Goal: Task Accomplishment & Management: Manage account settings

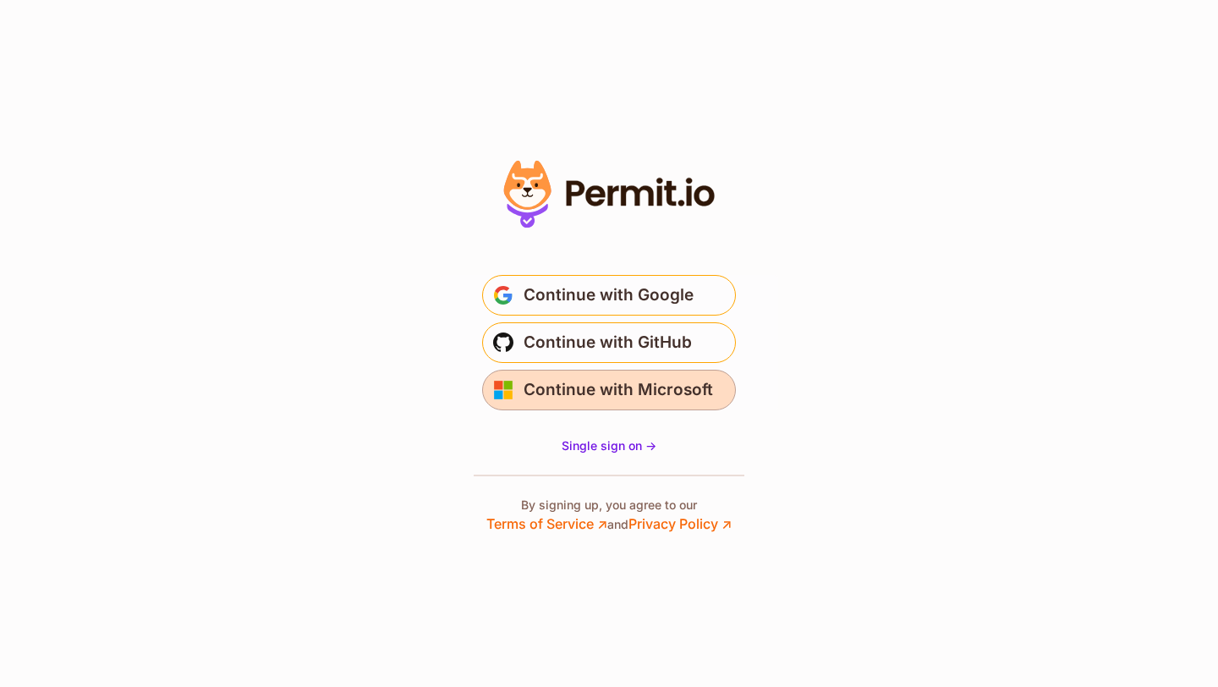
click at [610, 393] on span "Continue with Microsoft" at bounding box center [619, 389] width 190 height 27
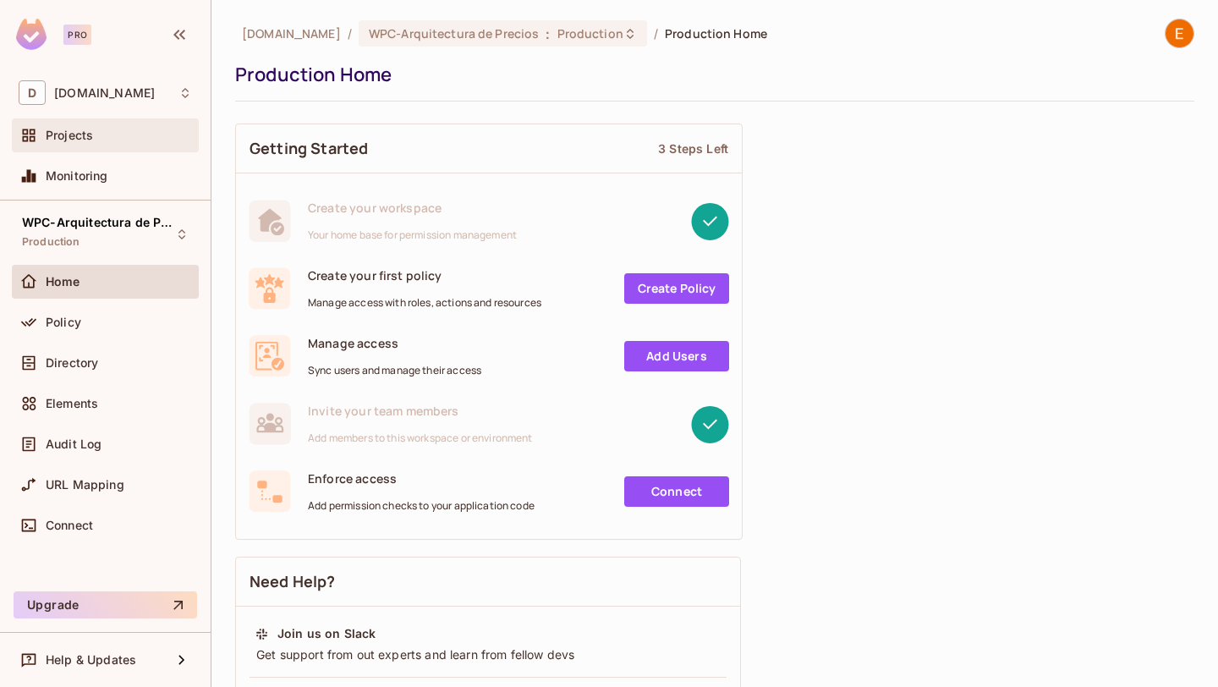
click at [81, 137] on span "Projects" at bounding box center [69, 136] width 47 height 14
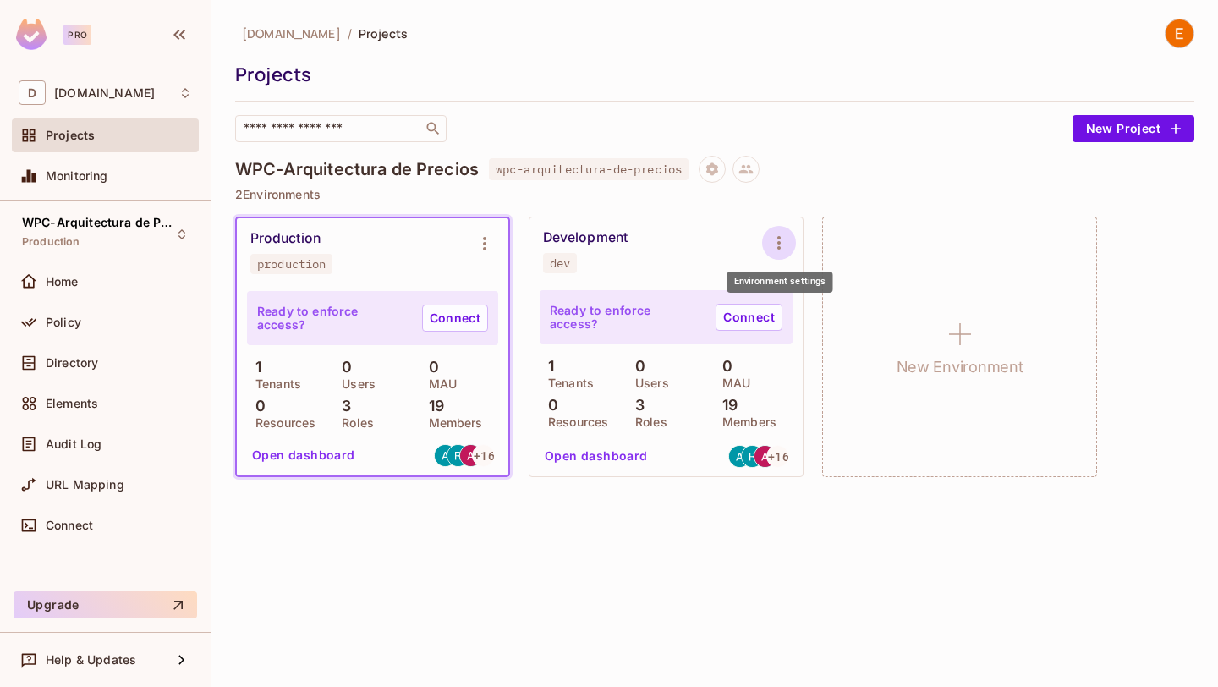
click at [783, 244] on icon "Environment settings" at bounding box center [779, 243] width 20 height 20
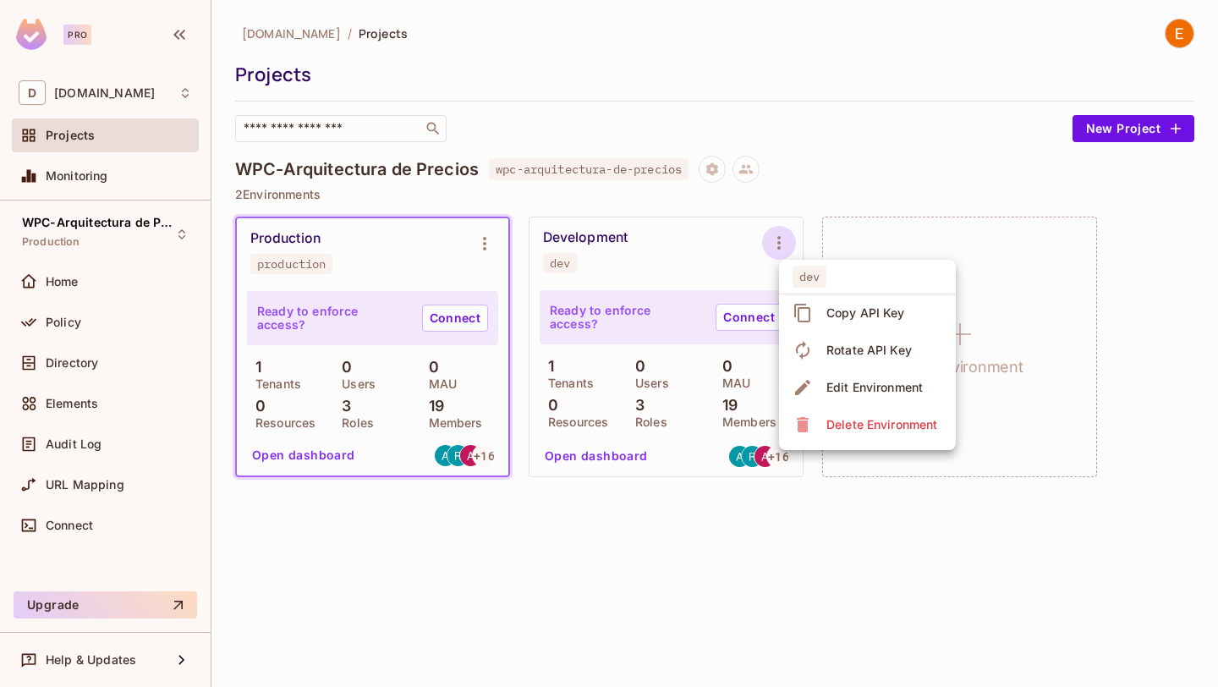
click at [695, 230] on div at bounding box center [609, 343] width 1218 height 687
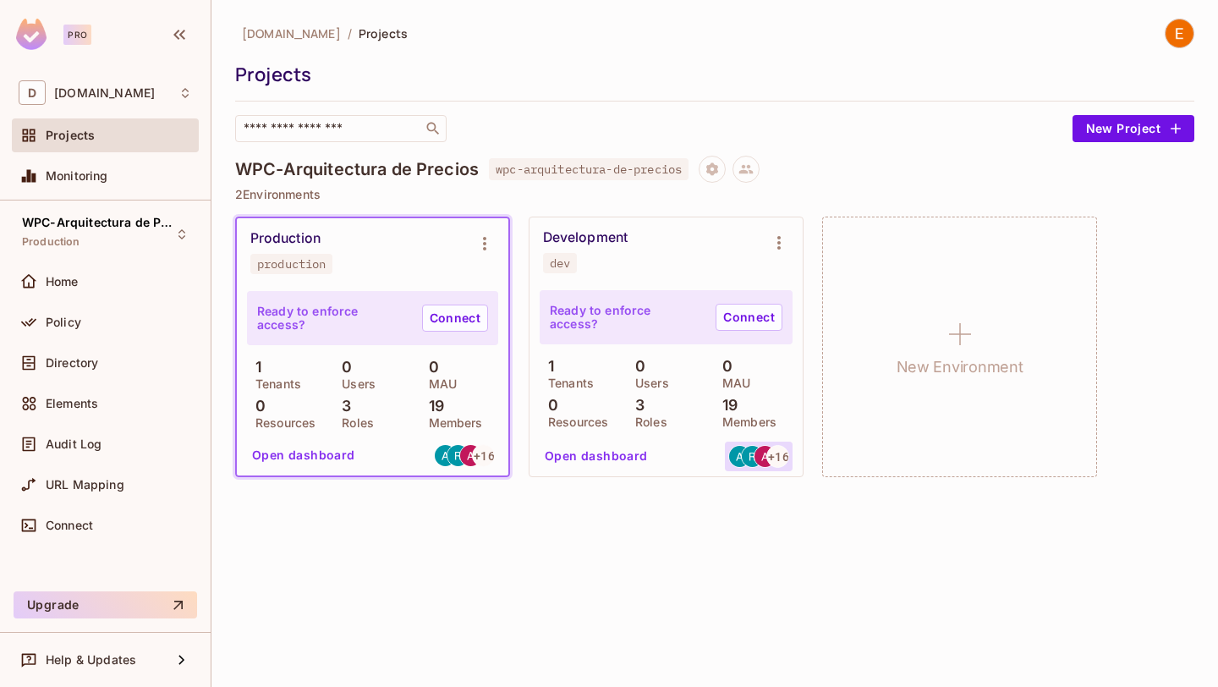
click at [778, 461] on span "+ 16" at bounding box center [778, 457] width 20 height 12
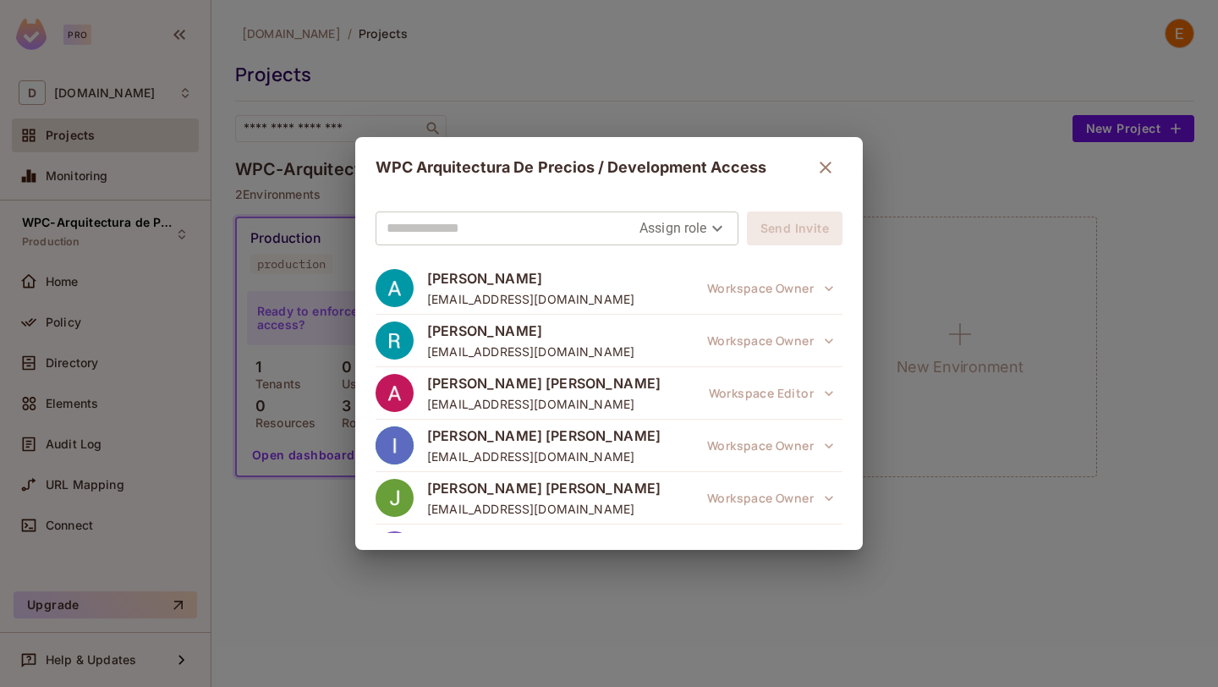
click at [816, 167] on icon "button" at bounding box center [826, 167] width 20 height 20
